Goal: Navigation & Orientation: Understand site structure

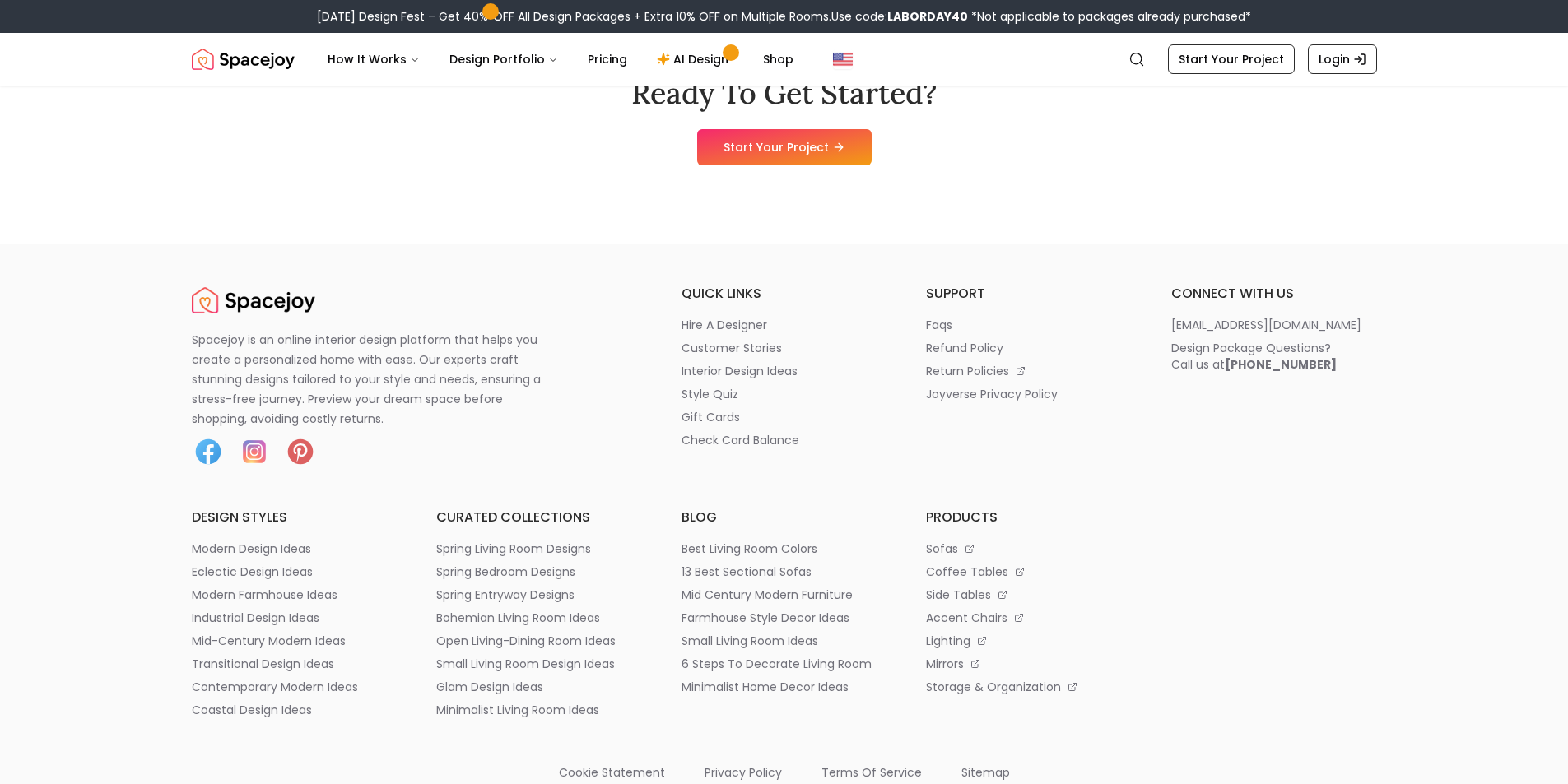
scroll to position [8708, 0]
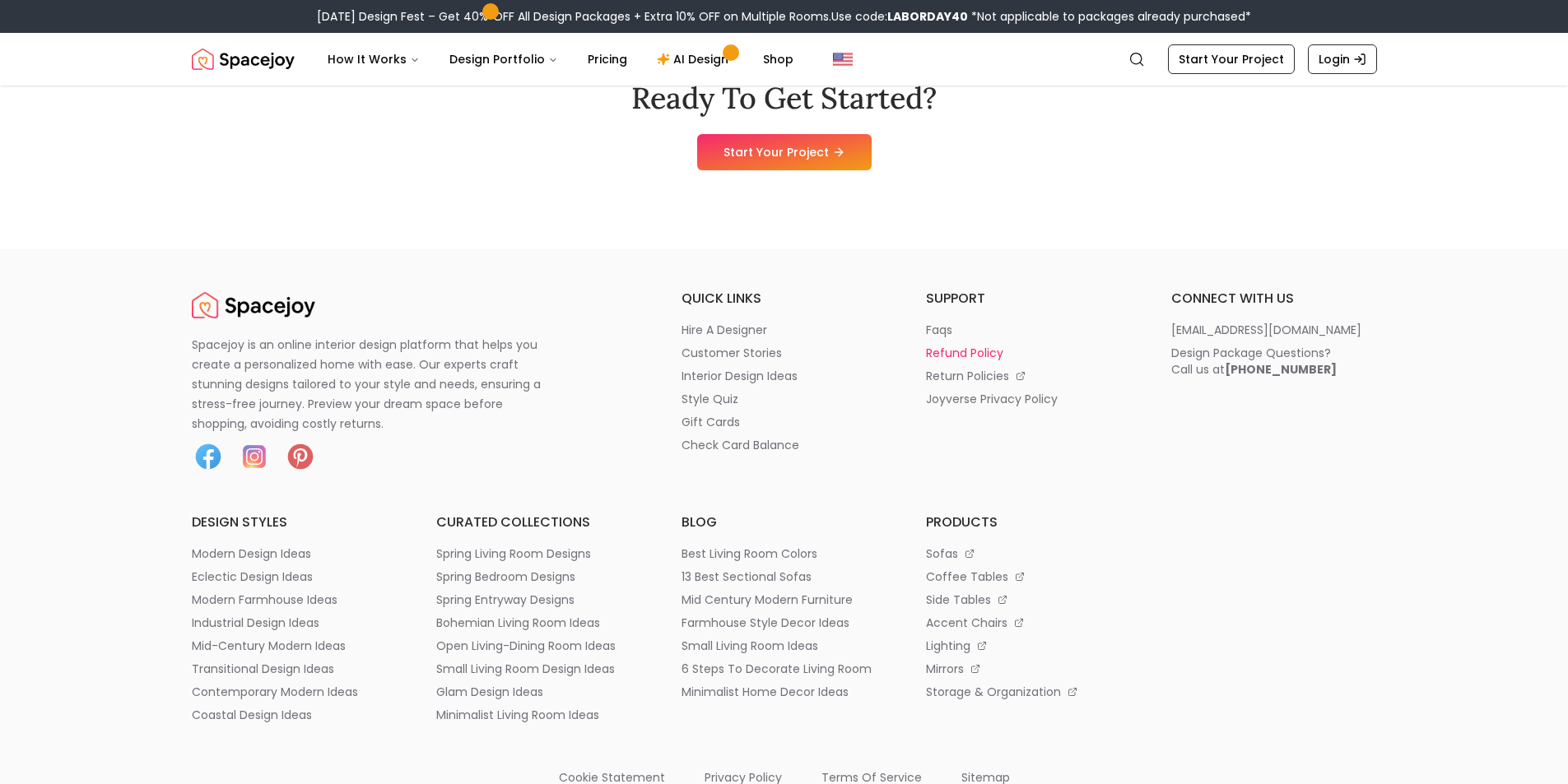
click at [959, 345] on p "refund policy" at bounding box center [964, 353] width 78 height 17
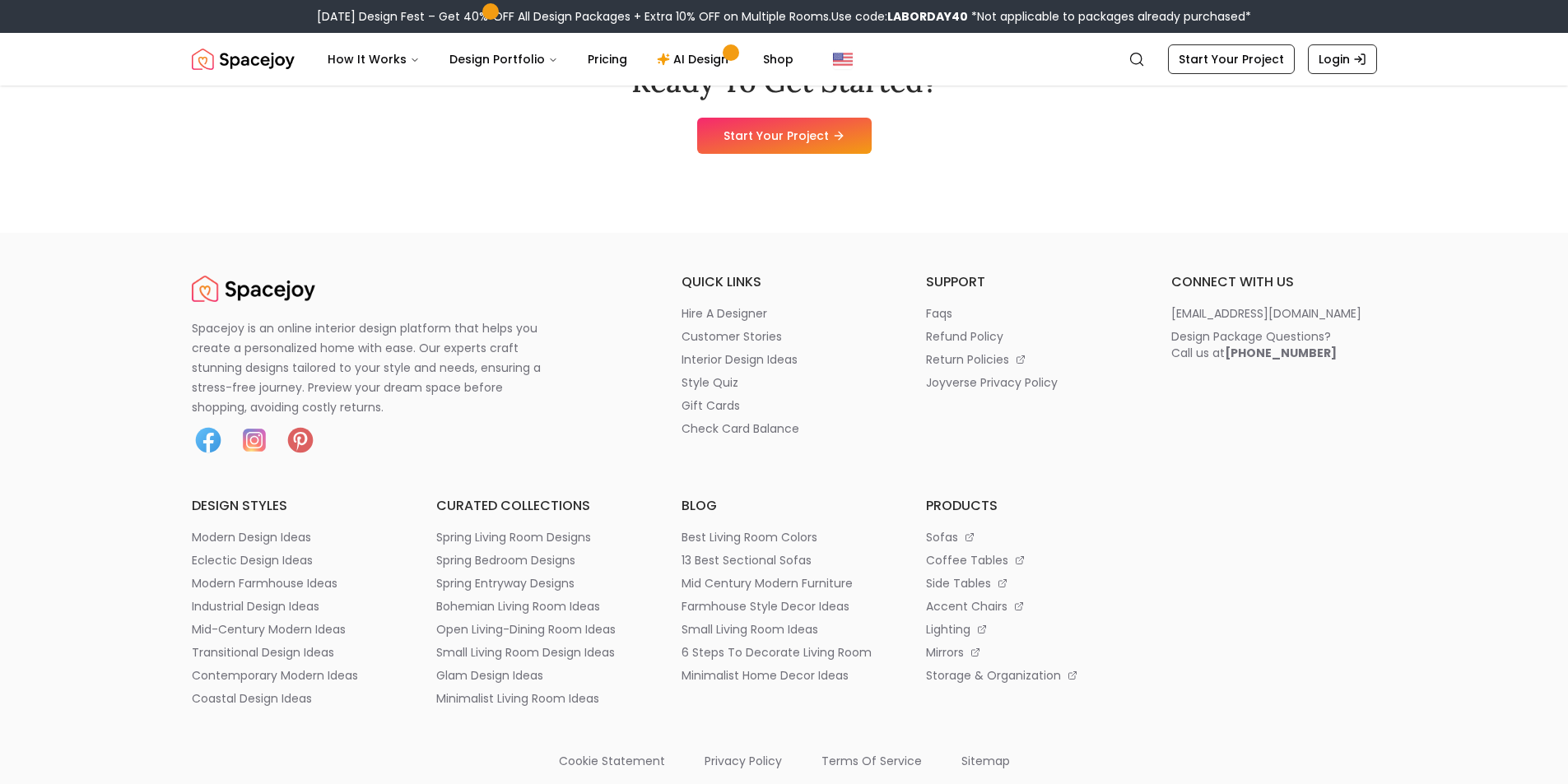
scroll to position [8708, 0]
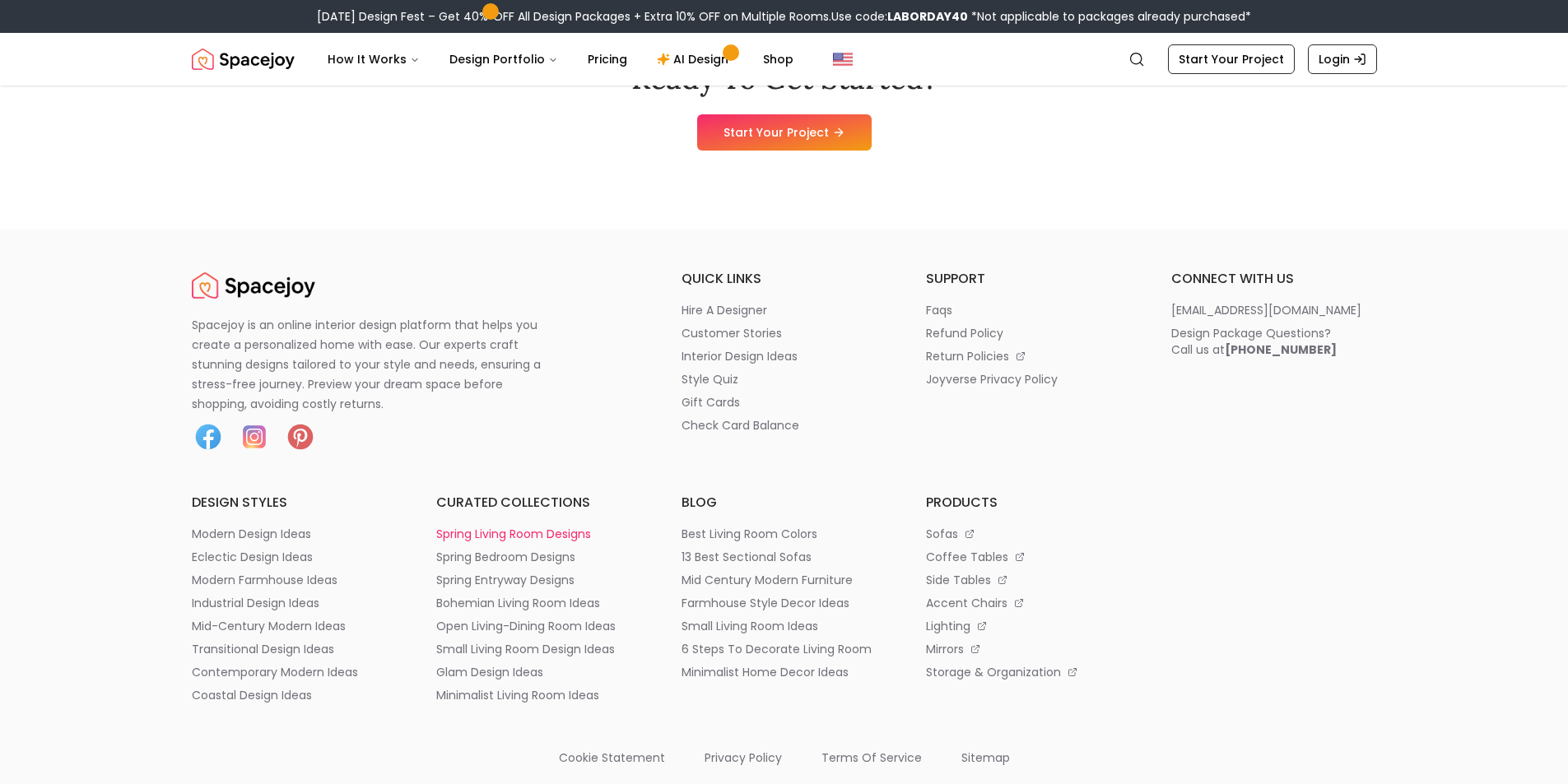
click at [473, 536] on p "spring living room designs" at bounding box center [514, 534] width 155 height 17
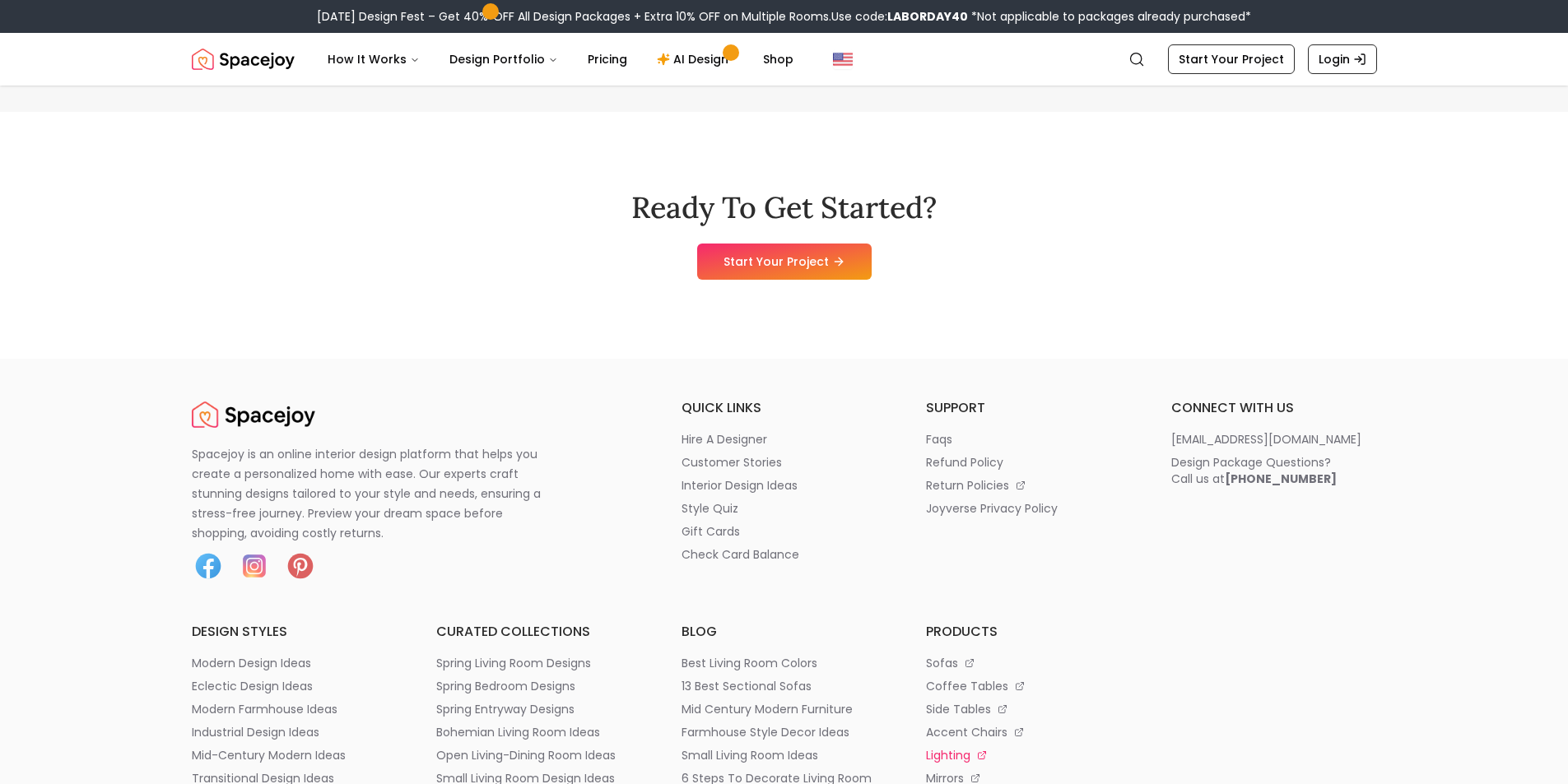
scroll to position [8757, 0]
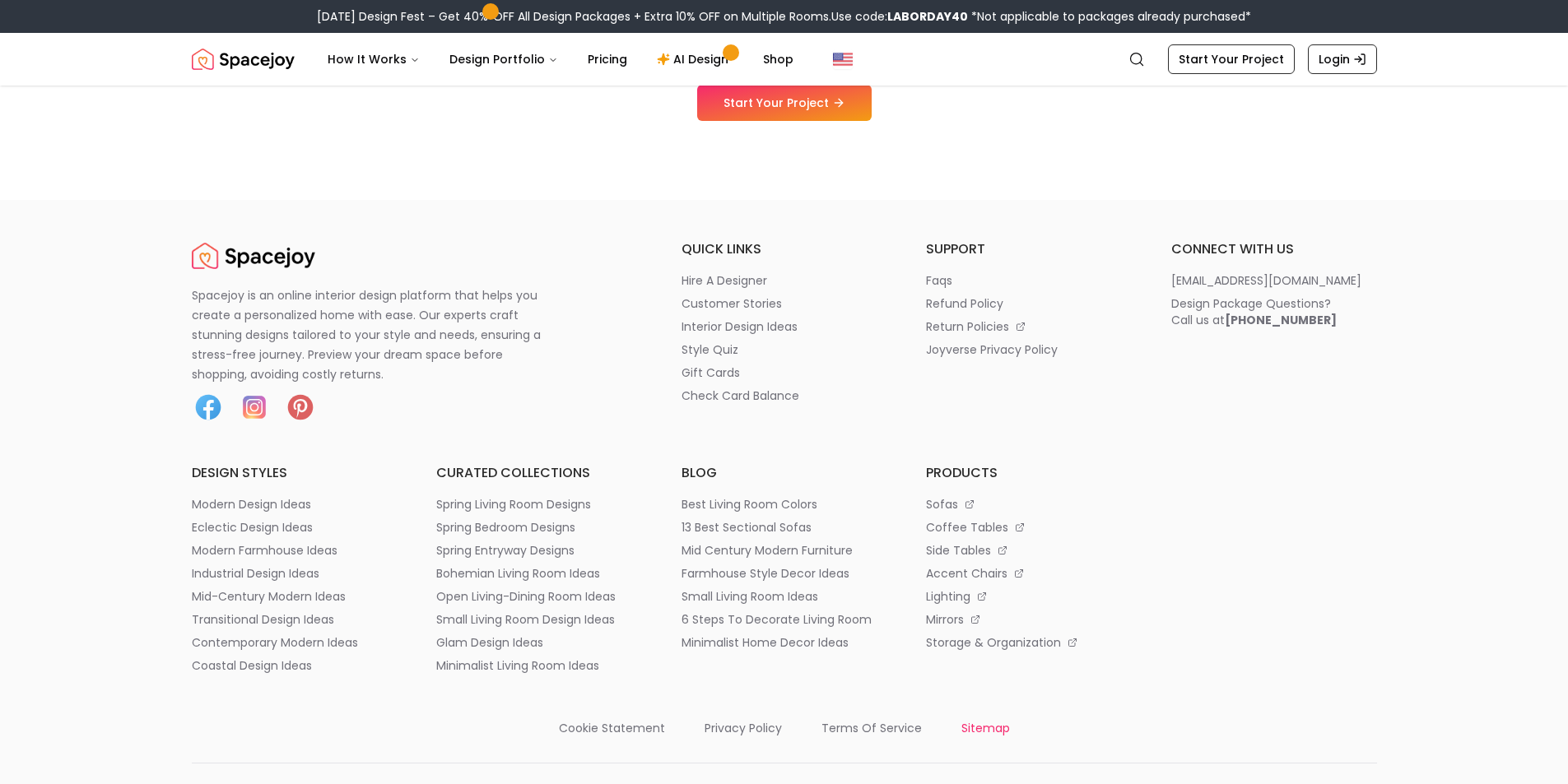
click at [983, 720] on p "sitemap" at bounding box center [985, 728] width 49 height 17
